Goal: Task Accomplishment & Management: Manage account settings

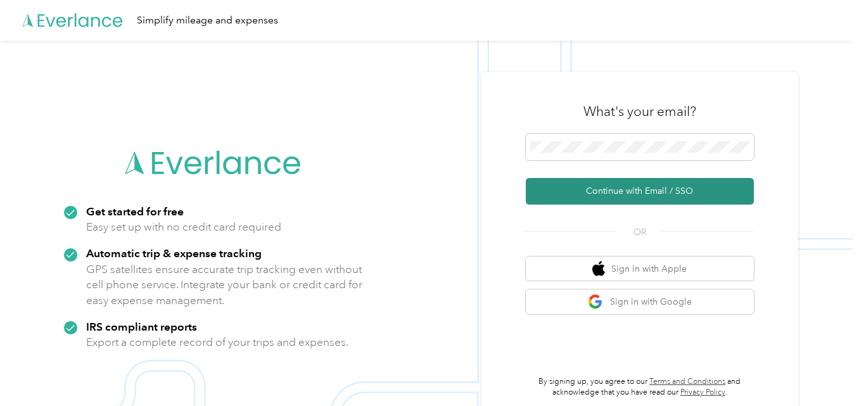
click at [660, 189] on button "Continue with Email / SSO" at bounding box center [640, 191] width 228 height 27
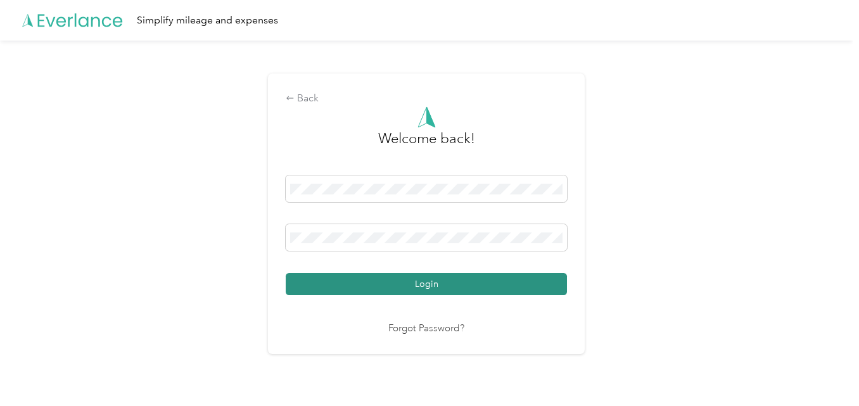
click at [427, 284] on button "Login" at bounding box center [426, 284] width 281 height 22
